Goal: Consume media (video, audio): Consume media (video, audio)

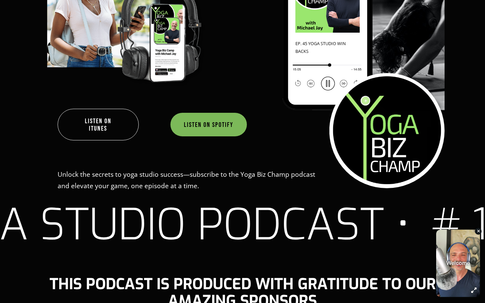
click at [197, 121] on link "Listen on Spotify" at bounding box center [208, 125] width 76 height 24
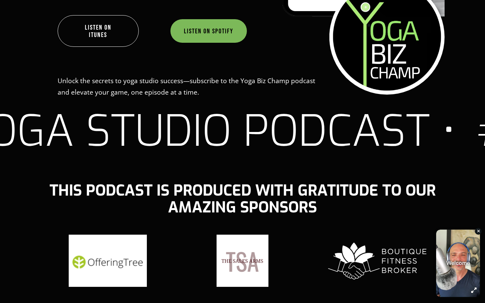
click at [205, 33] on link "Listen on Spotify" at bounding box center [208, 31] width 76 height 24
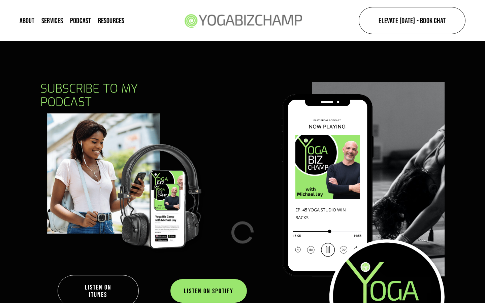
scroll to position [67, 0]
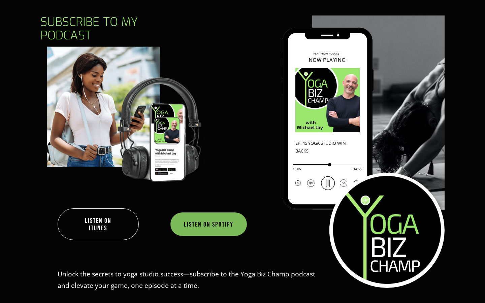
click at [200, 230] on link "Listen on Spotify" at bounding box center [208, 224] width 76 height 24
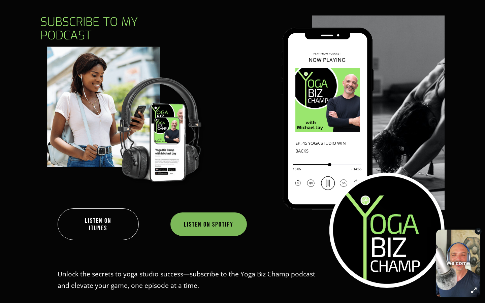
scroll to position [0, 0]
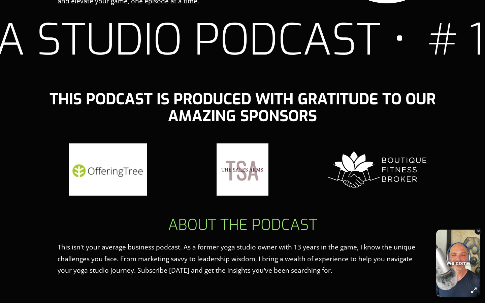
scroll to position [582, 0]
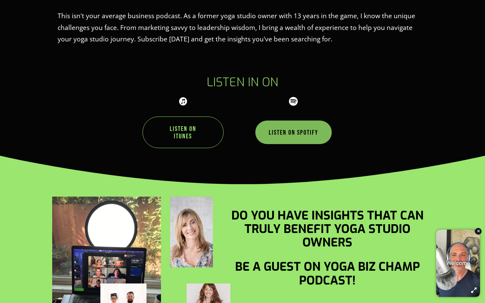
click at [294, 136] on link "Listen on Spotify" at bounding box center [293, 133] width 76 height 24
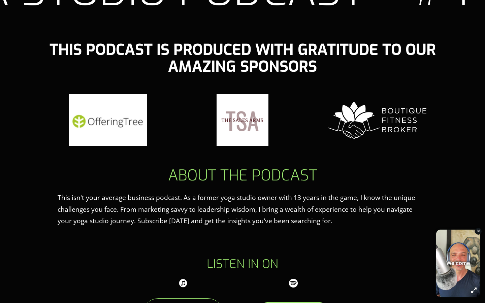
scroll to position [637, 0]
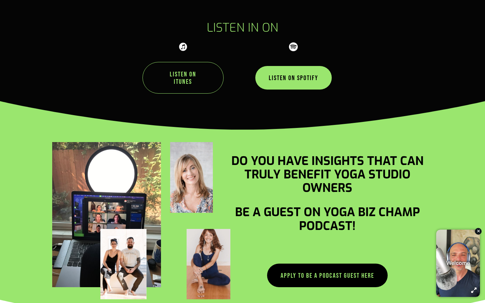
click at [206, 84] on link "Listen on iTunes" at bounding box center [182, 78] width 81 height 32
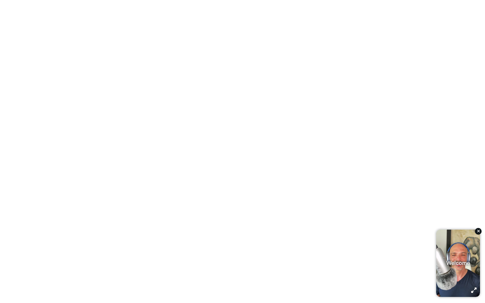
scroll to position [990, 0]
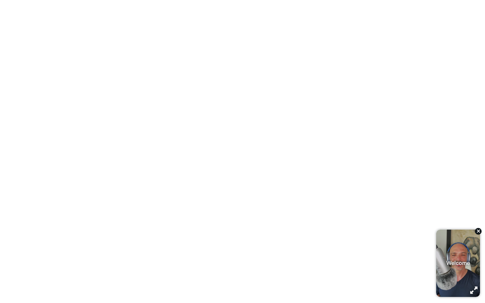
click at [480, 232] on div "button" at bounding box center [478, 231] width 7 height 7
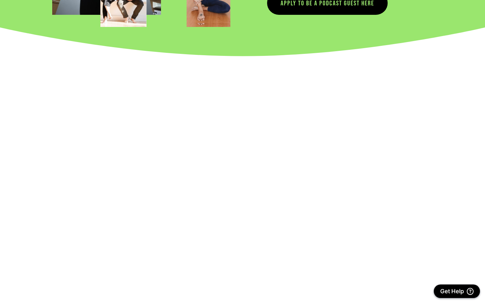
scroll to position [908, 0]
